Goal: Information Seeking & Learning: Learn about a topic

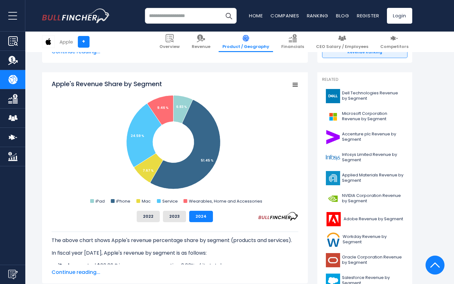
scroll to position [165, 0]
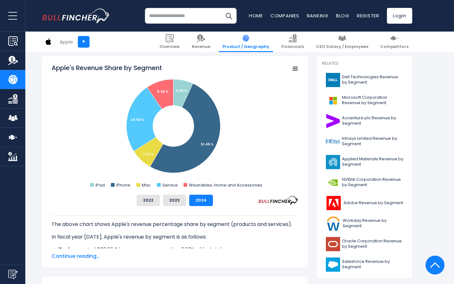
click at [93, 254] on span "Continue reading..." at bounding box center [175, 257] width 247 height 8
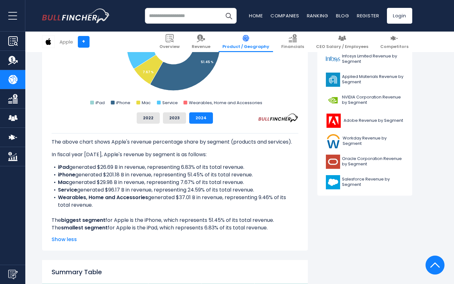
scroll to position [249, 0]
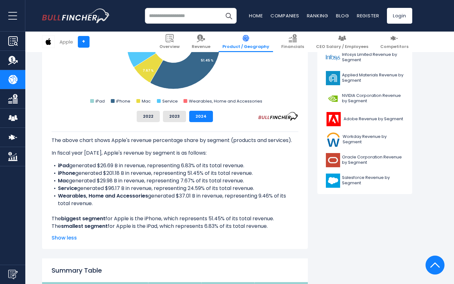
drag, startPoint x: 271, startPoint y: 227, endPoint x: 52, endPoint y: 219, distance: 219.5
click at [52, 219] on div "The above chart shows Apple's revenue percentage share by segment (products and…" at bounding box center [175, 181] width 247 height 99
copy div "The biggest segment for Apple is the iPhone, which represents 51.45% of its tot…"
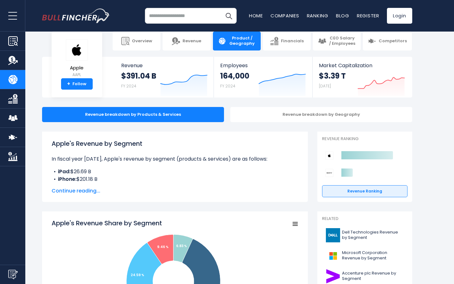
scroll to position [11, 0]
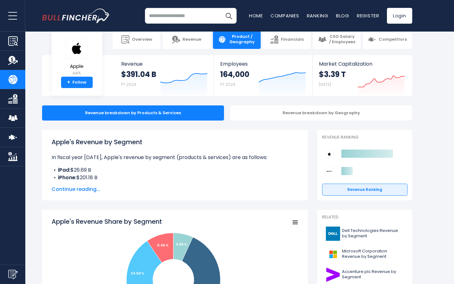
click at [76, 186] on span "Continue reading..." at bounding box center [175, 190] width 247 height 8
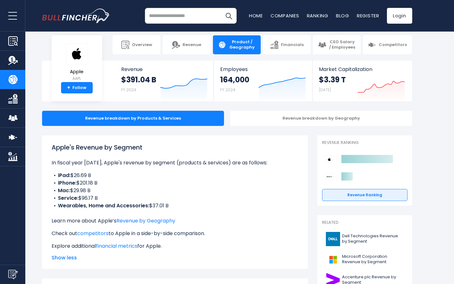
scroll to position [35, 0]
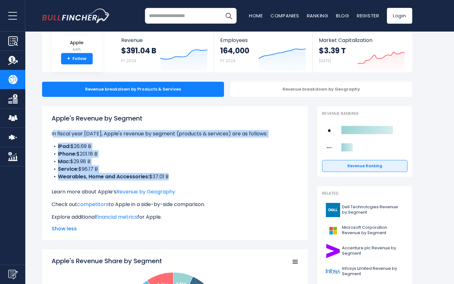
drag, startPoint x: 51, startPoint y: 134, endPoint x: 194, endPoint y: 183, distance: 151.4
click at [194, 183] on div "Apple's Revenue by Segment In fiscal year 2024, Apple's revenue by segment (pro…" at bounding box center [175, 174] width 266 height 134
copy div "In fiscal year 2024, Apple's revenue by segment (products & services) are as fo…"
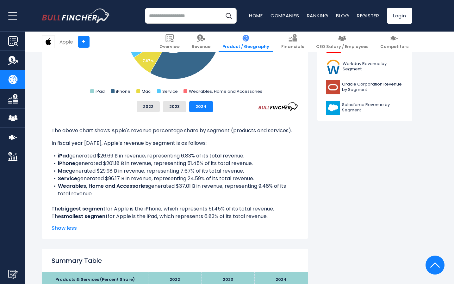
scroll to position [334, 0]
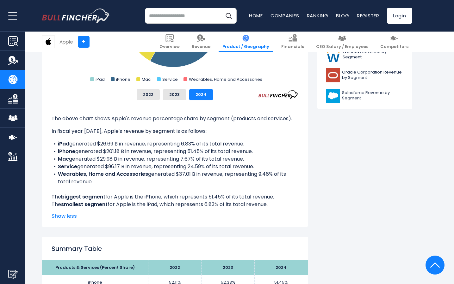
drag, startPoint x: 55, startPoint y: 140, endPoint x: 274, endPoint y: 204, distance: 228.5
click at [274, 204] on div "The above chart shows Apple's revenue percentage share by segment (products and…" at bounding box center [175, 159] width 247 height 99
copy div "iPad generated $26.69 B in revenue, representing 6.83% of its total revenue. iP…"
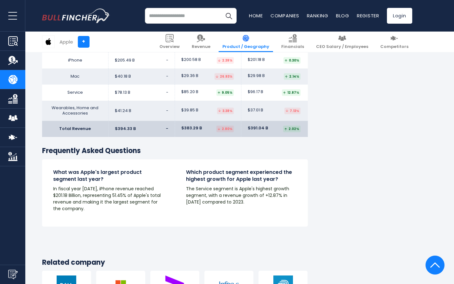
scroll to position [1198, 0]
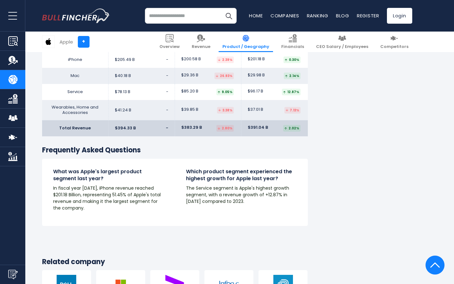
click at [209, 189] on p "The Service segment is Apple's highest growth segment, with a revenue growth of…" at bounding box center [241, 195] width 111 height 20
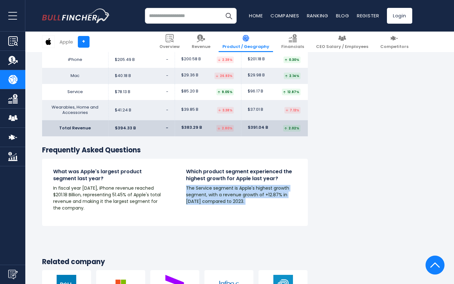
click at [209, 189] on p "The Service segment is Apple's highest growth segment, with a revenue growth of…" at bounding box center [241, 195] width 111 height 20
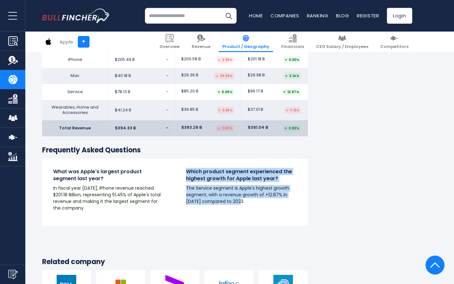
drag, startPoint x: 185, startPoint y: 170, endPoint x: 249, endPoint y: 202, distance: 71.8
click at [249, 202] on div "Which product segment experienced the highest growth for Apple last year? The S…" at bounding box center [241, 192] width 133 height 48
copy div "Which product segment experienced the highest growth for Apple last year? The S…"
click at [217, 192] on p "The Service segment is Apple's highest growth segment, with a revenue growth of…" at bounding box center [241, 195] width 111 height 20
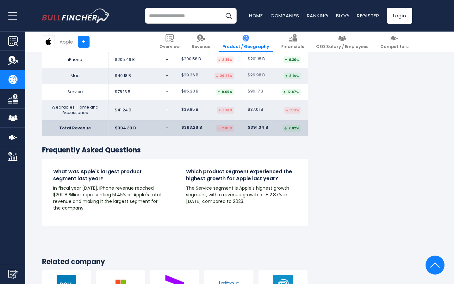
click at [217, 192] on p "The Service segment is Apple's highest growth segment, with a revenue growth of…" at bounding box center [241, 195] width 111 height 20
